Goal: Find specific page/section: Find specific page/section

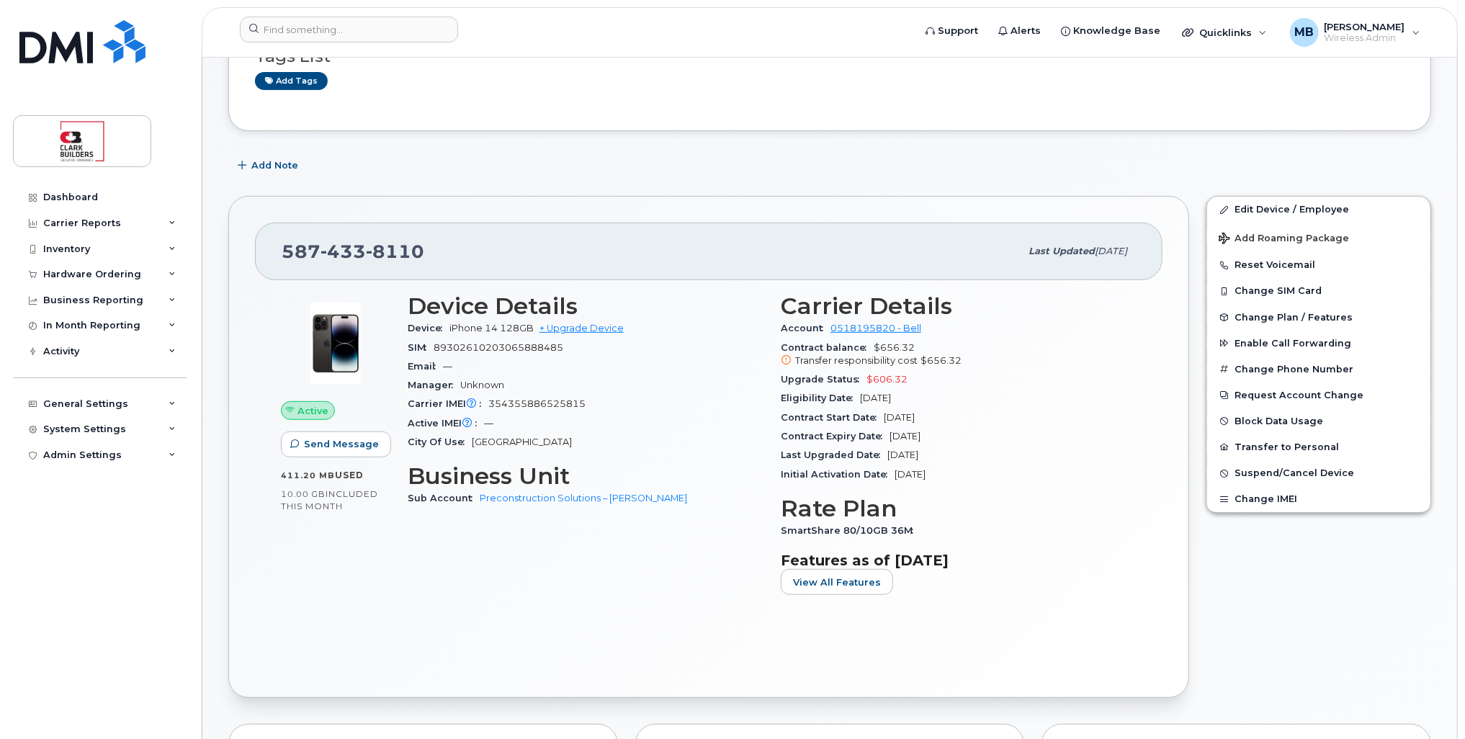
scroll to position [216, 0]
click at [102, 45] on img at bounding box center [82, 41] width 126 height 43
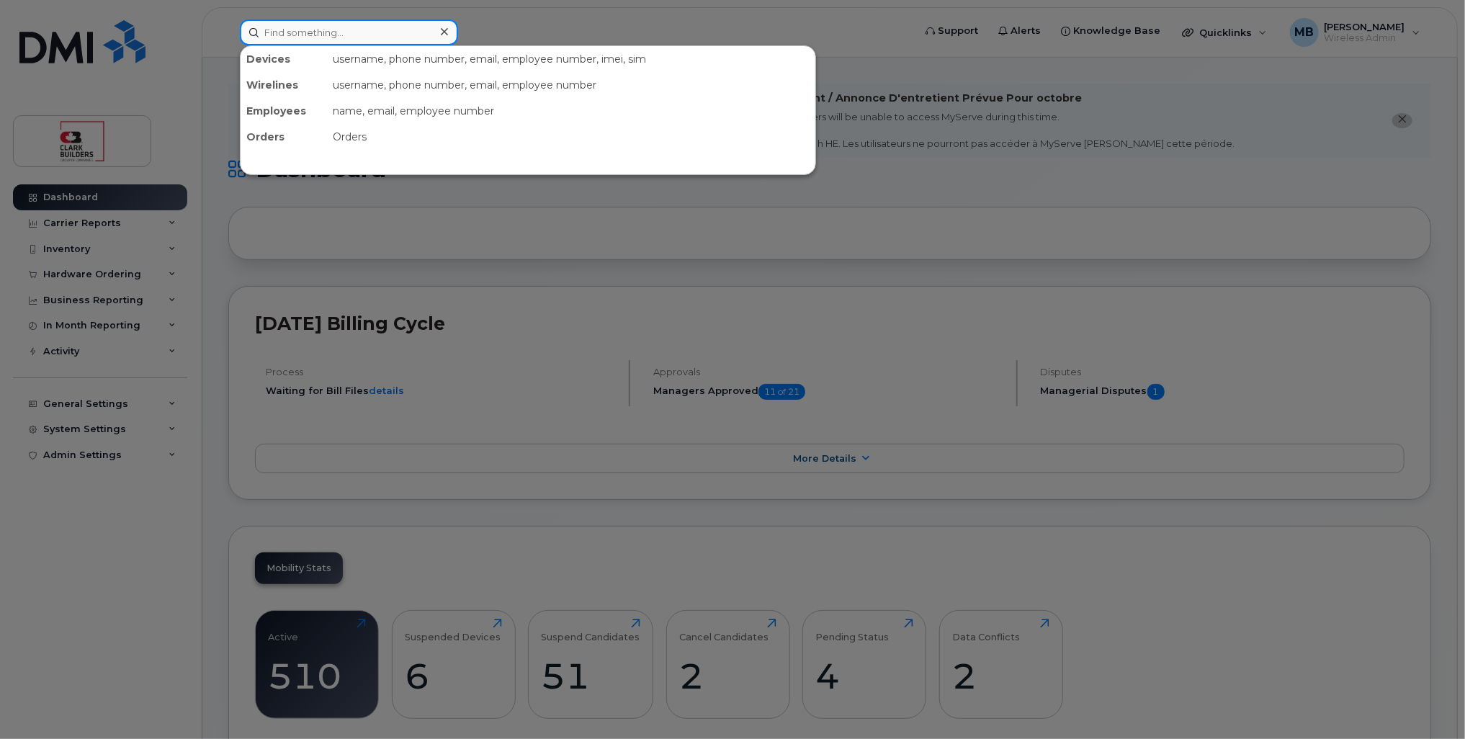
click at [377, 27] on input at bounding box center [349, 32] width 218 height 26
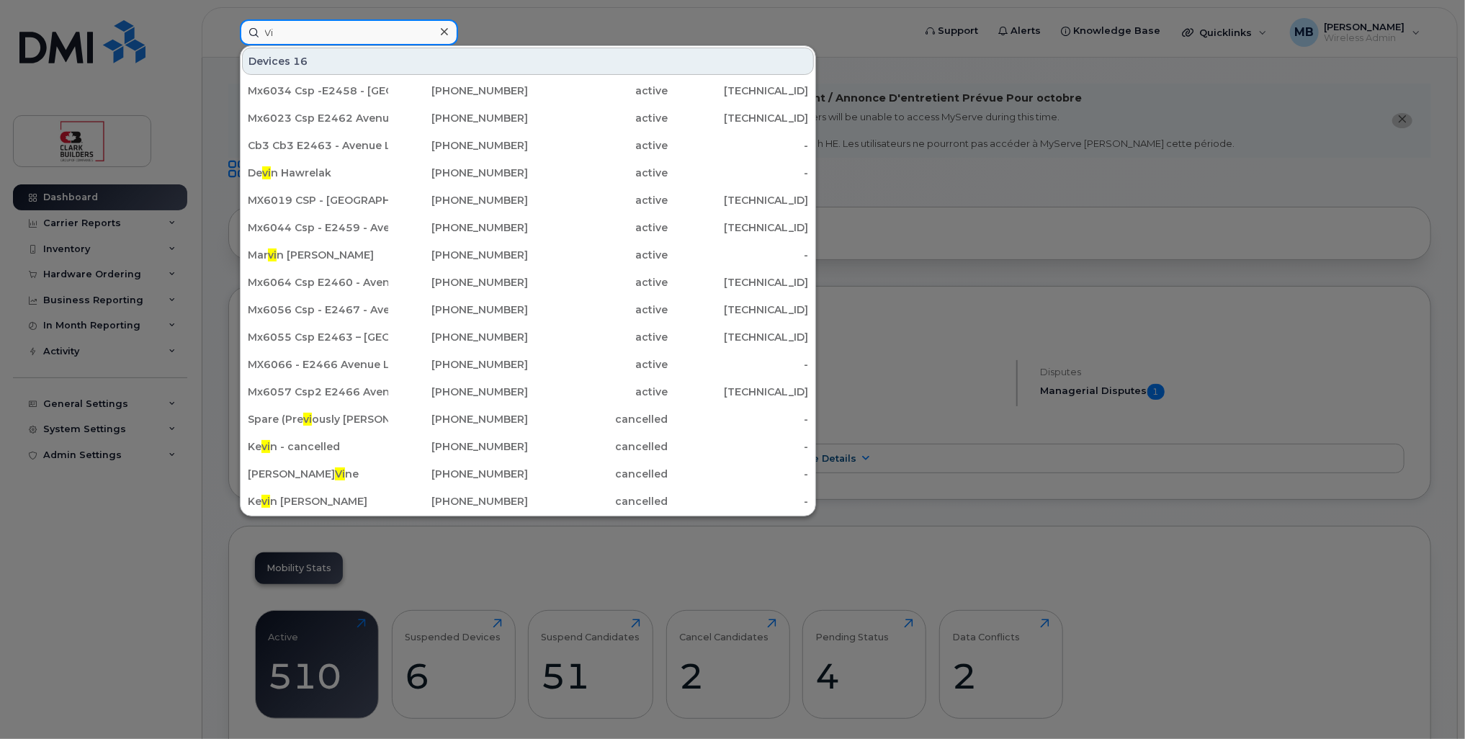
type input "V"
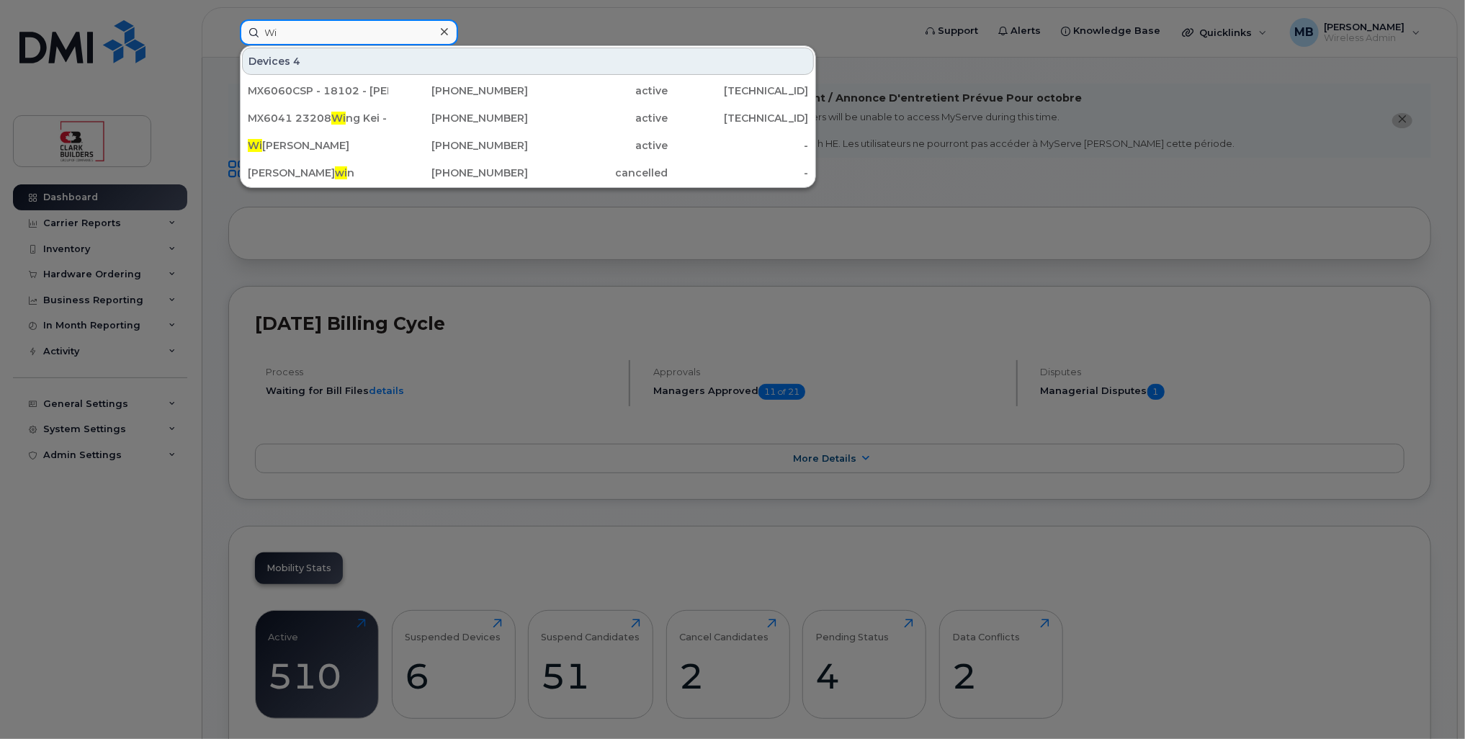
type input "W"
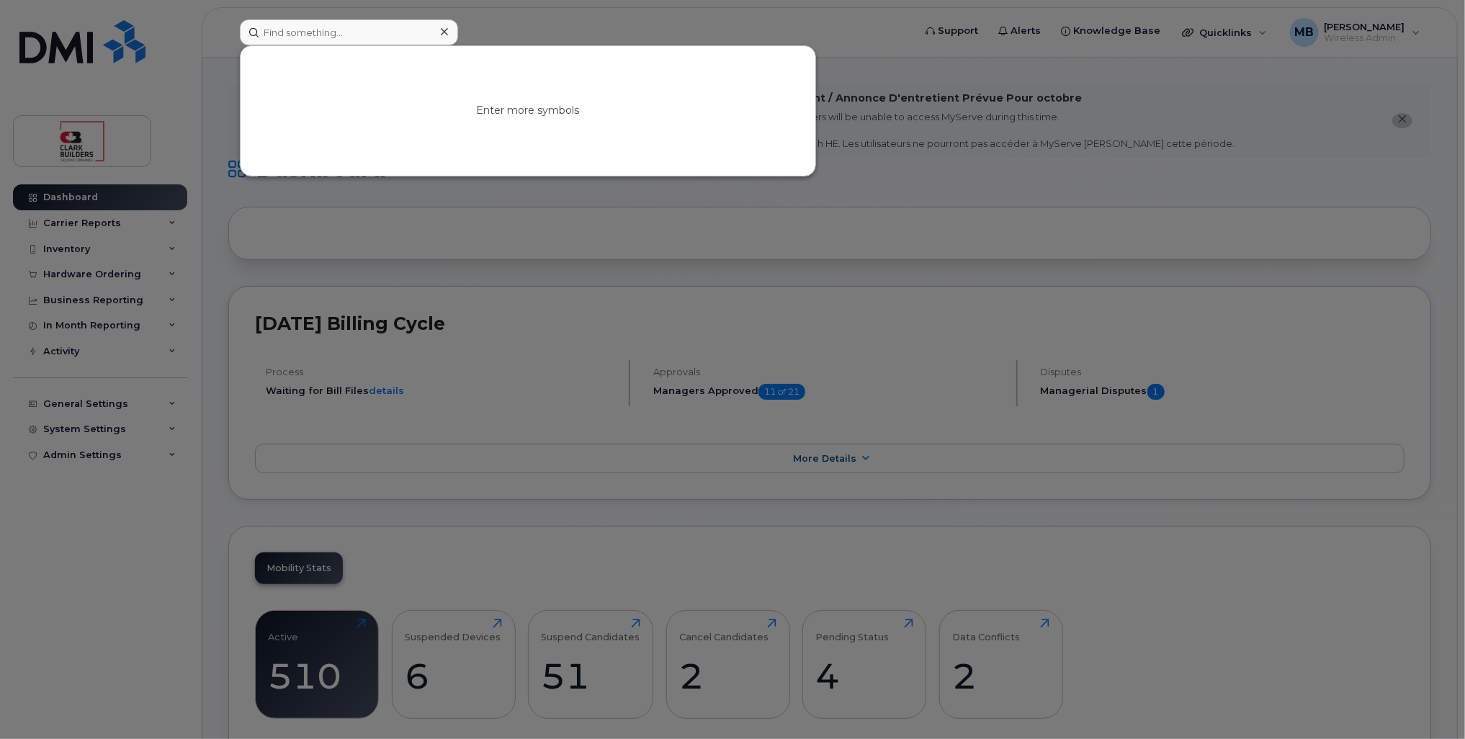
click at [61, 48] on div at bounding box center [732, 369] width 1465 height 739
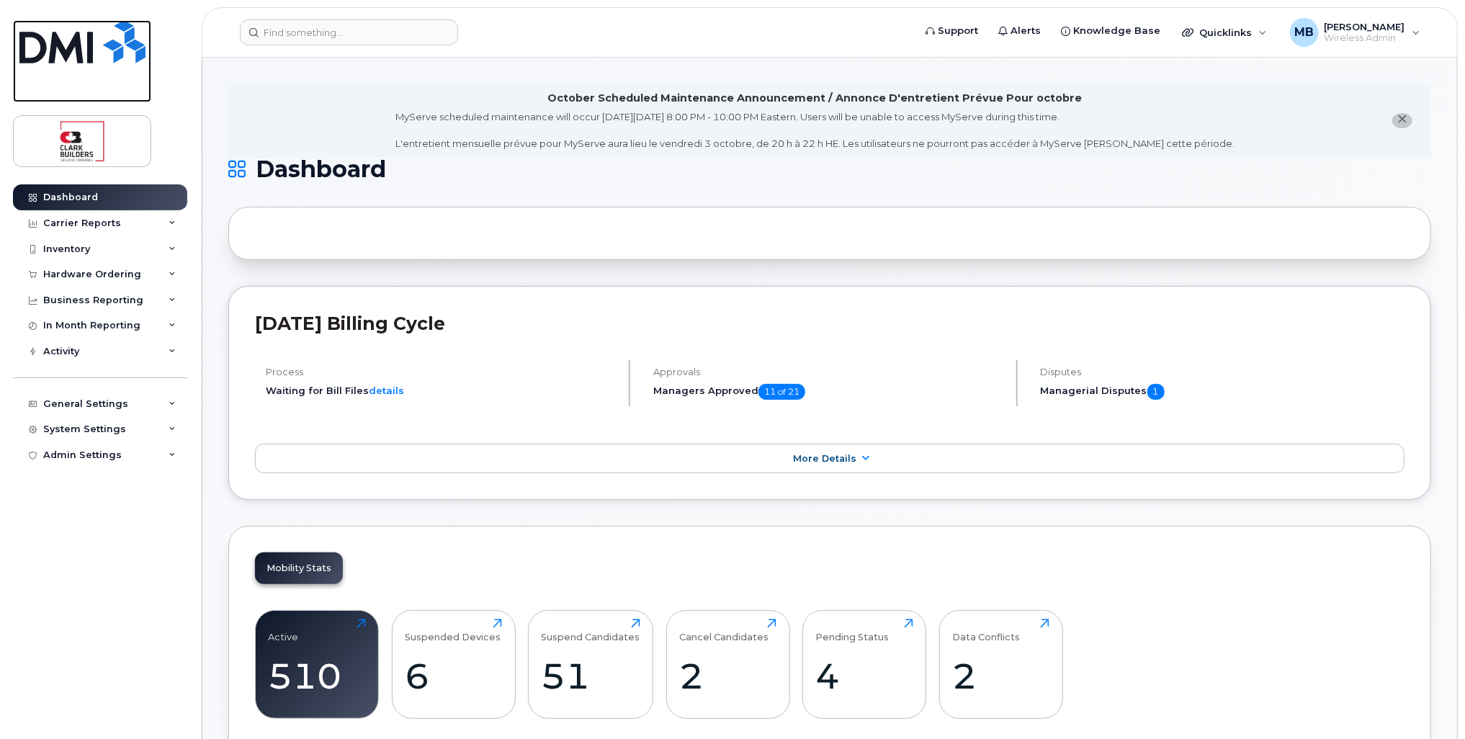
drag, startPoint x: 61, startPoint y: 48, endPoint x: 91, endPoint y: 48, distance: 29.5
click at [68, 48] on img at bounding box center [82, 41] width 126 height 43
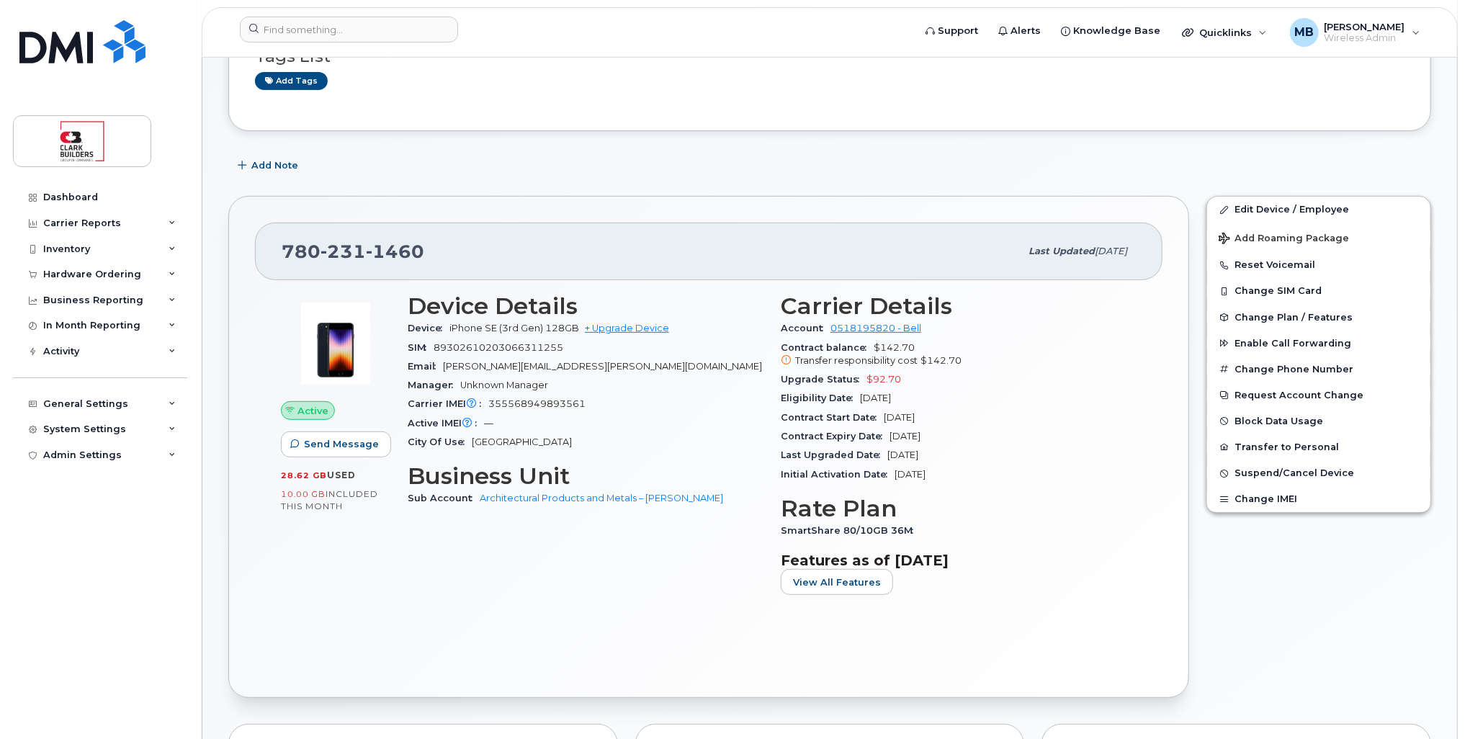
scroll to position [216, 0]
